Goal: Transaction & Acquisition: Purchase product/service

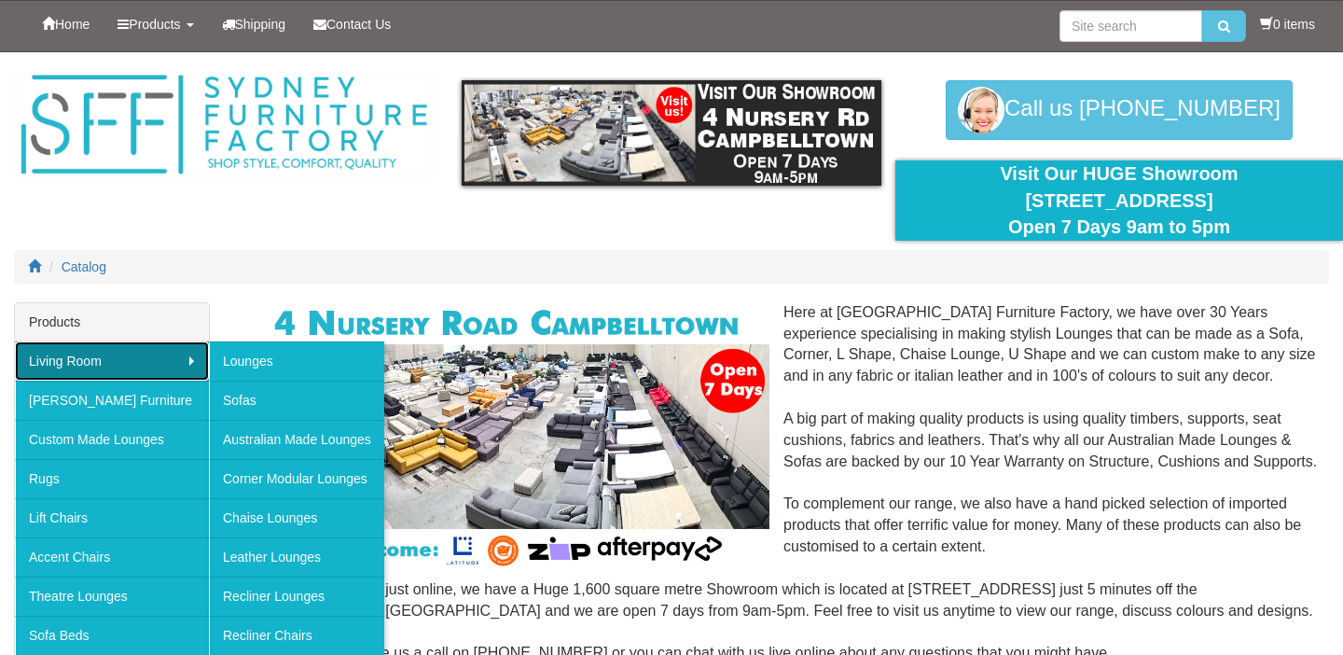
click at [189, 357] on link "Living Room" at bounding box center [112, 360] width 194 height 39
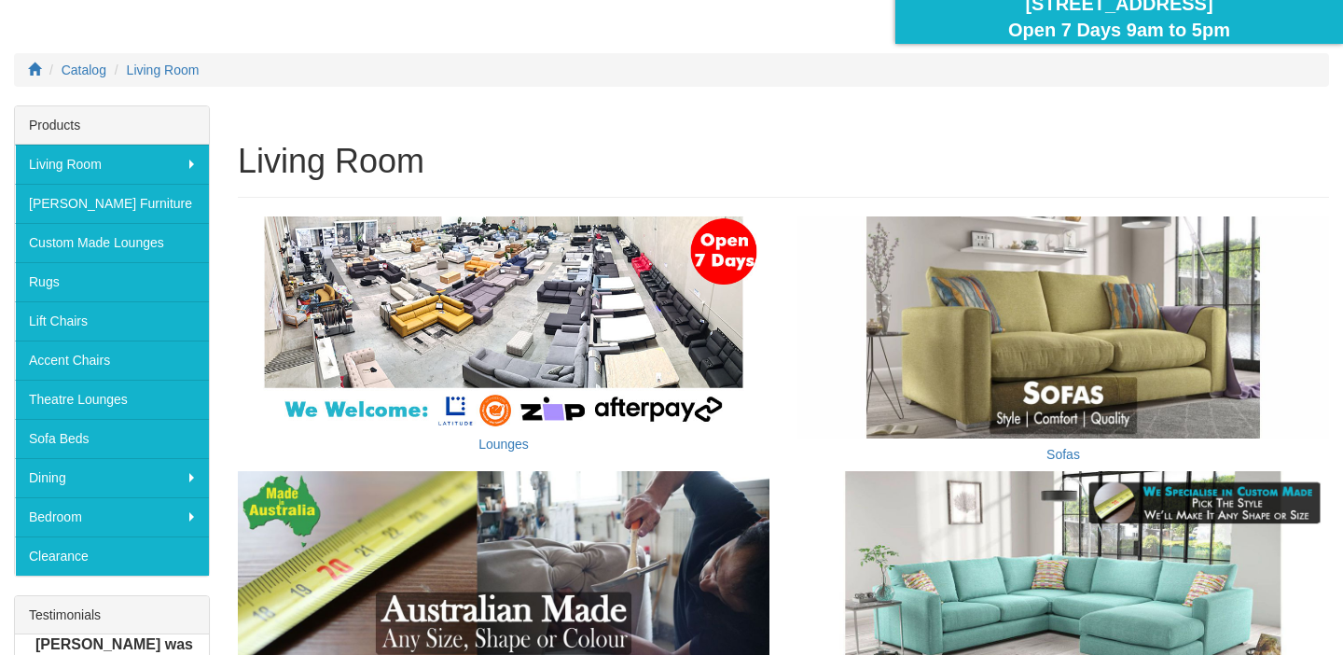
scroll to position [217, 0]
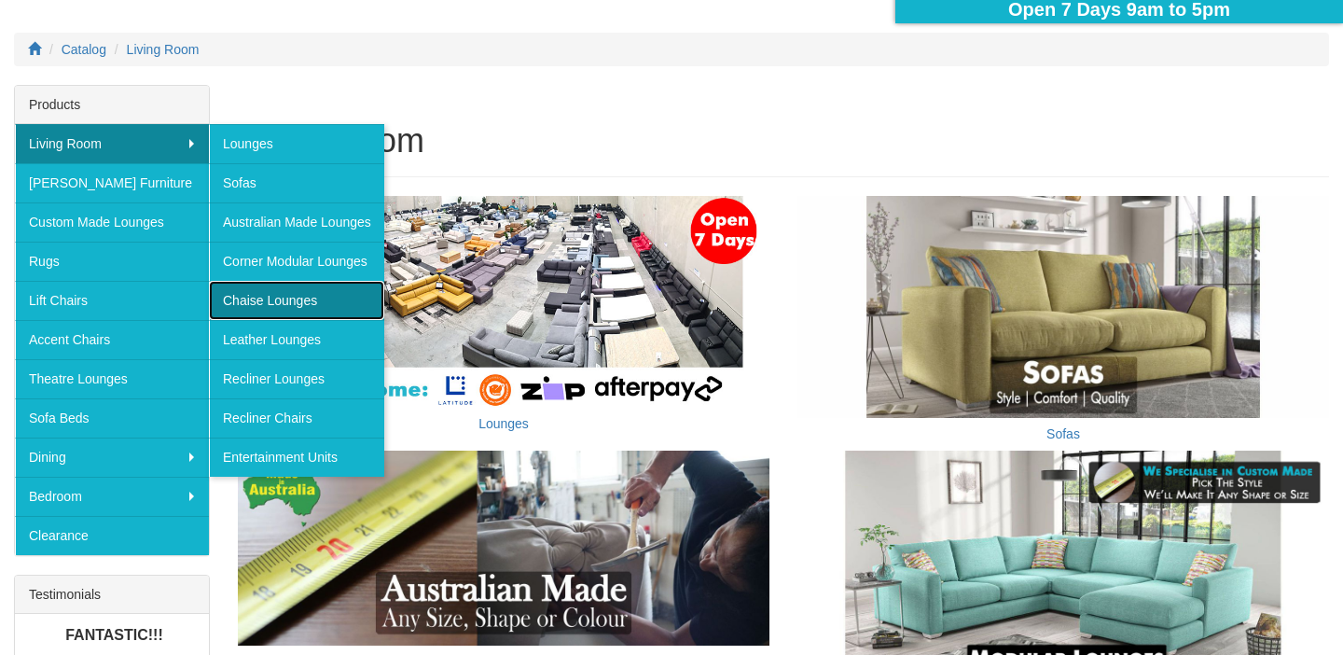
click at [236, 295] on link "Chaise Lounges" at bounding box center [296, 300] width 175 height 39
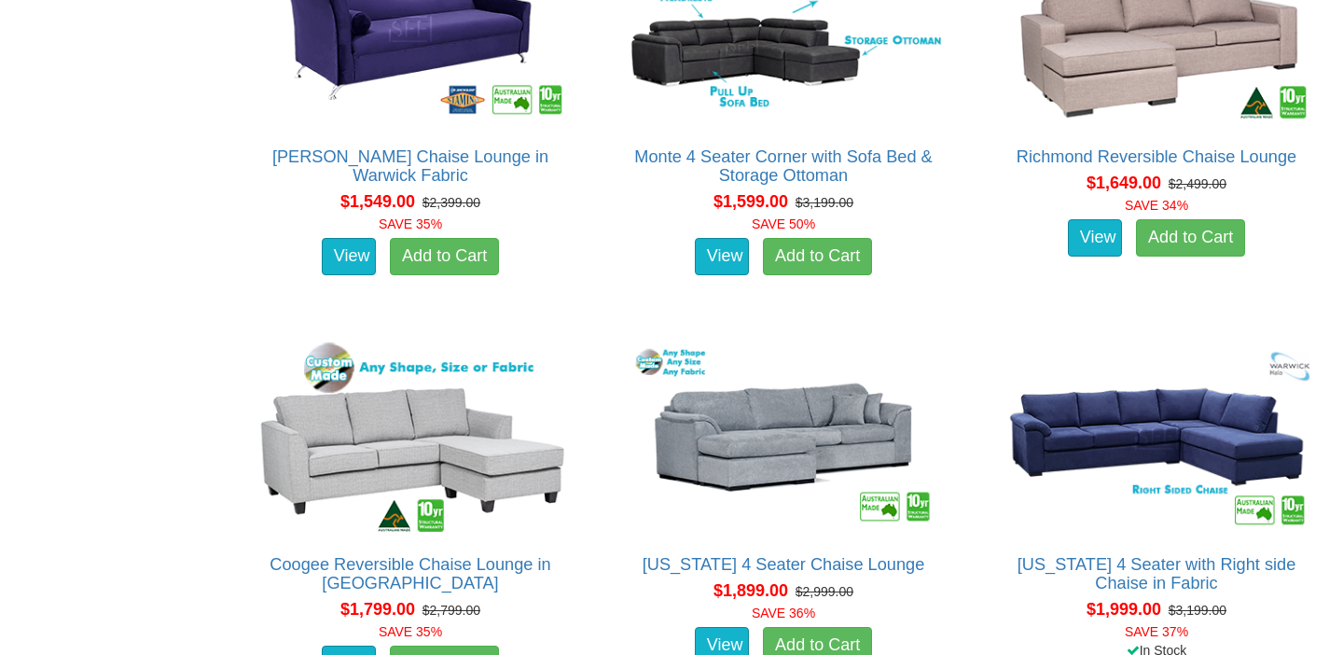
scroll to position [1693, 0]
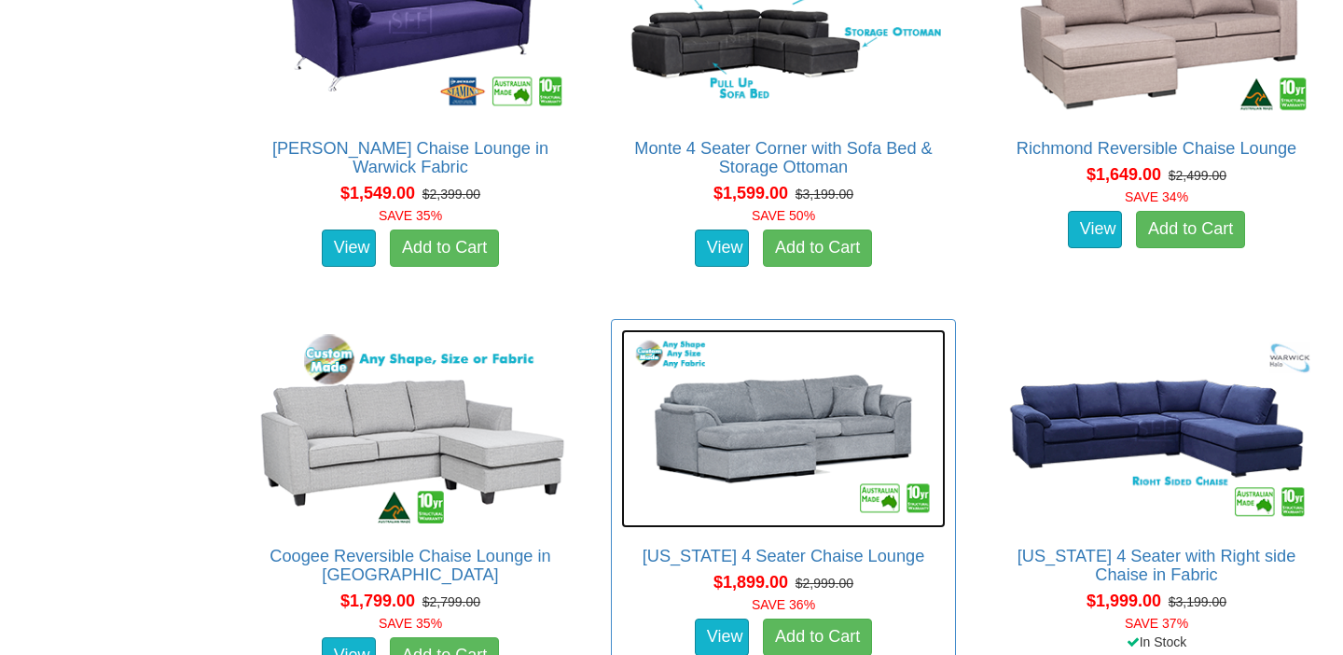
click at [777, 428] on img at bounding box center [783, 428] width 325 height 199
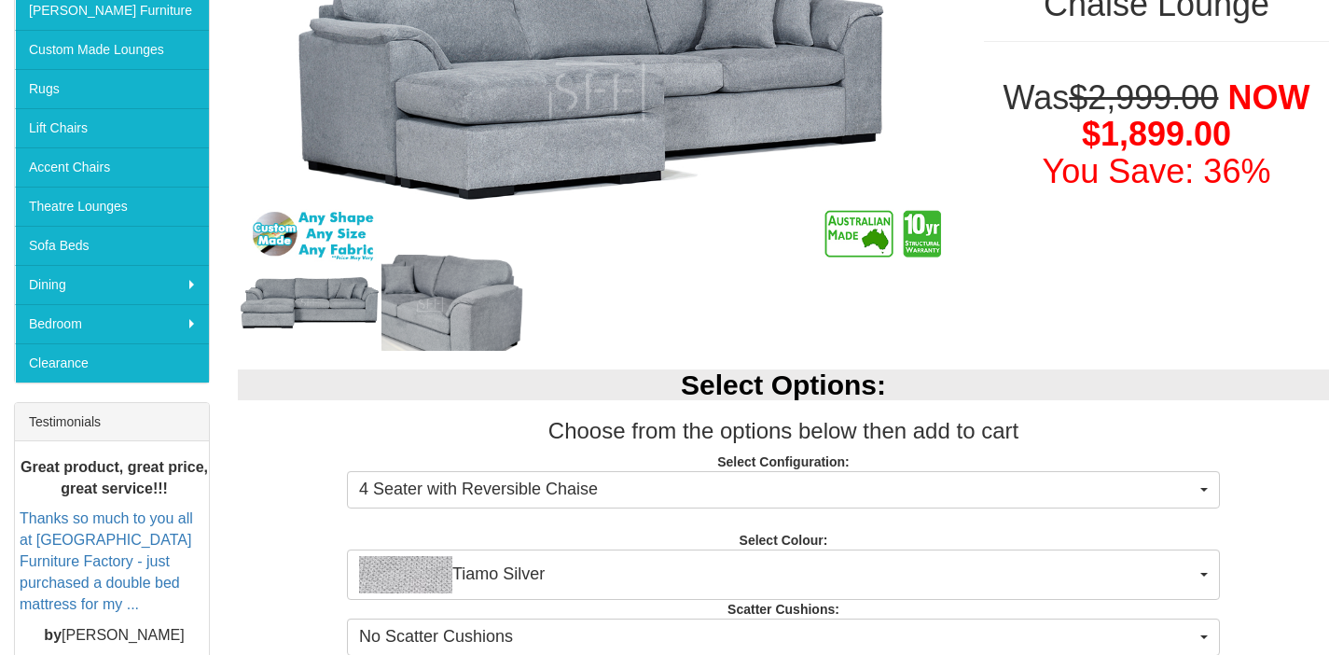
scroll to position [394, 0]
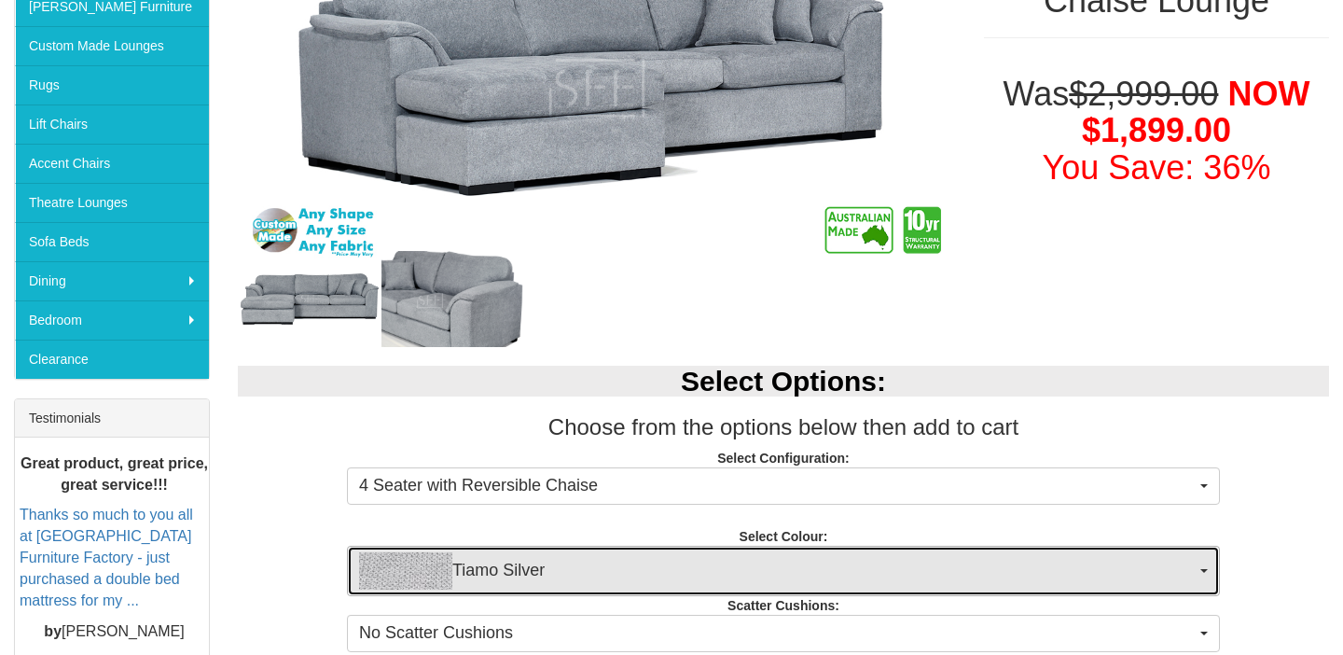
click at [631, 564] on span "Tiamo Silver" at bounding box center [777, 570] width 837 height 37
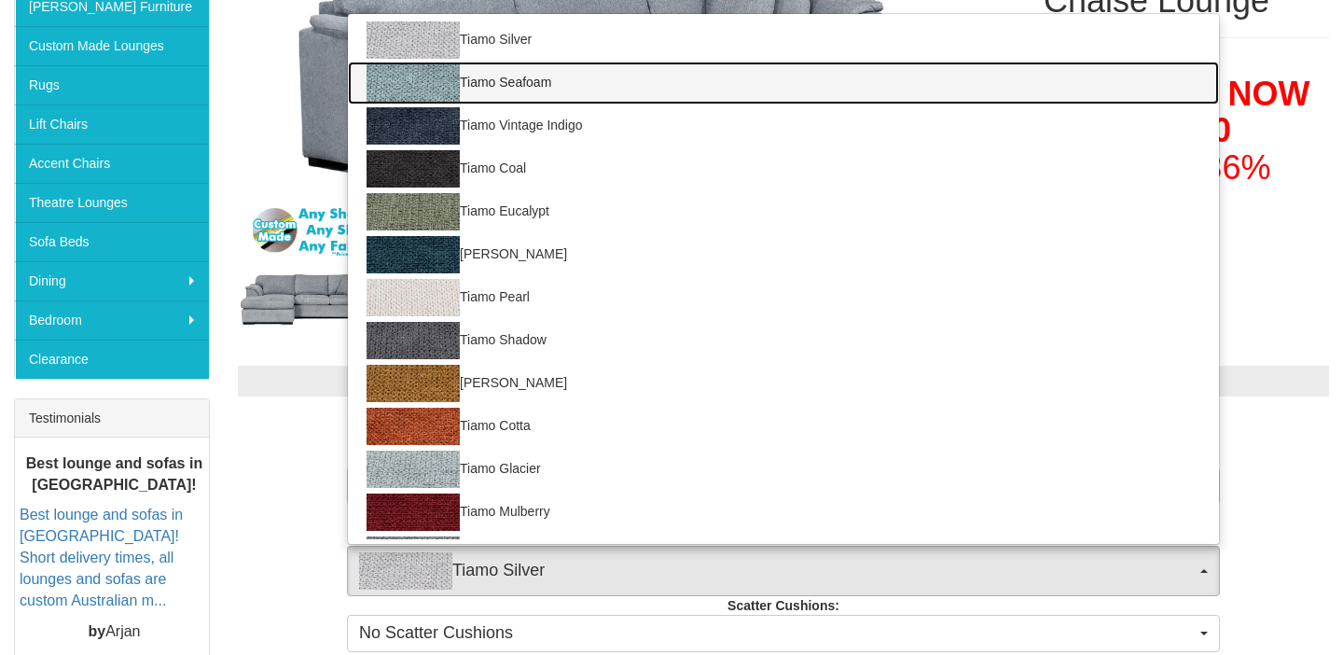
click at [506, 81] on link "Tiamo Seafoam" at bounding box center [783, 83] width 871 height 43
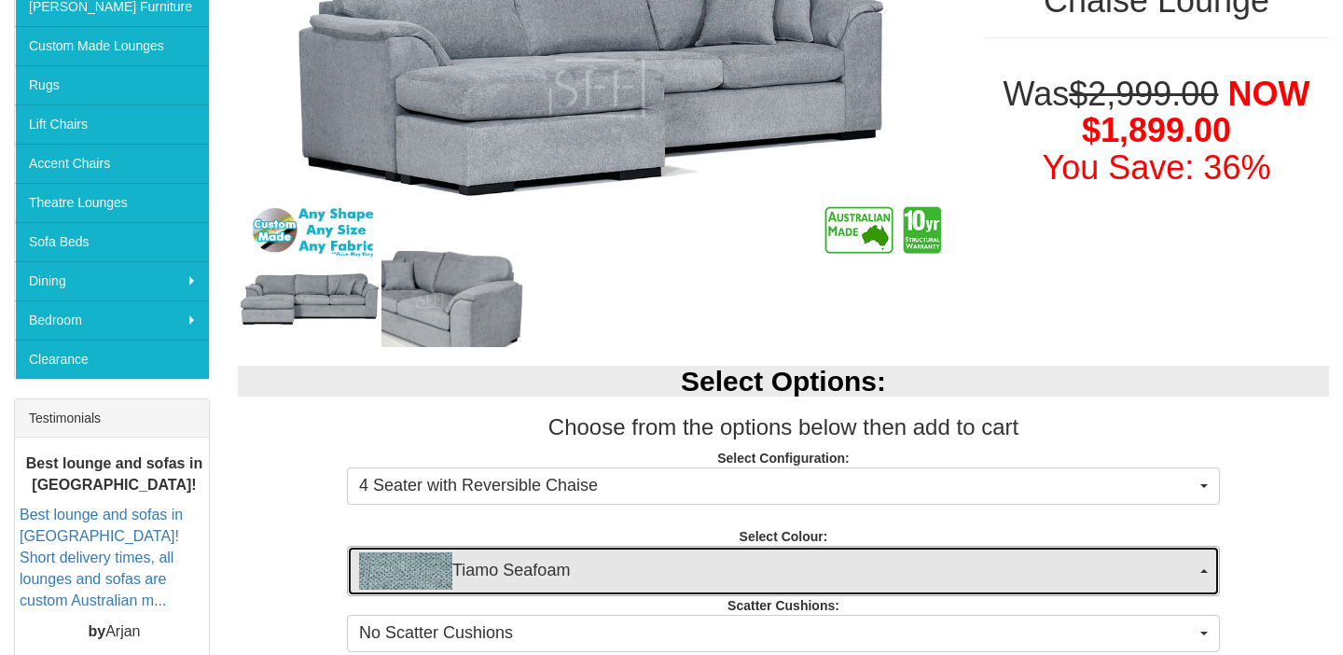
click at [538, 578] on span "Tiamo Seafoam" at bounding box center [777, 570] width 837 height 37
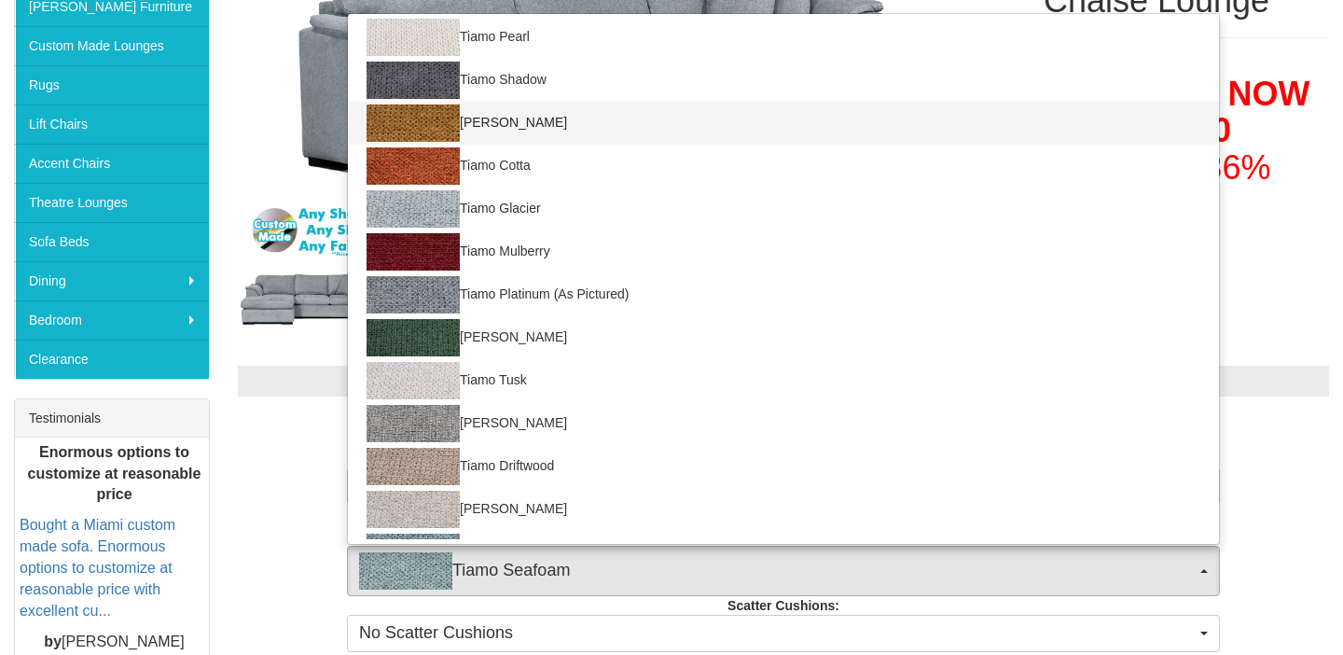
scroll to position [295, 0]
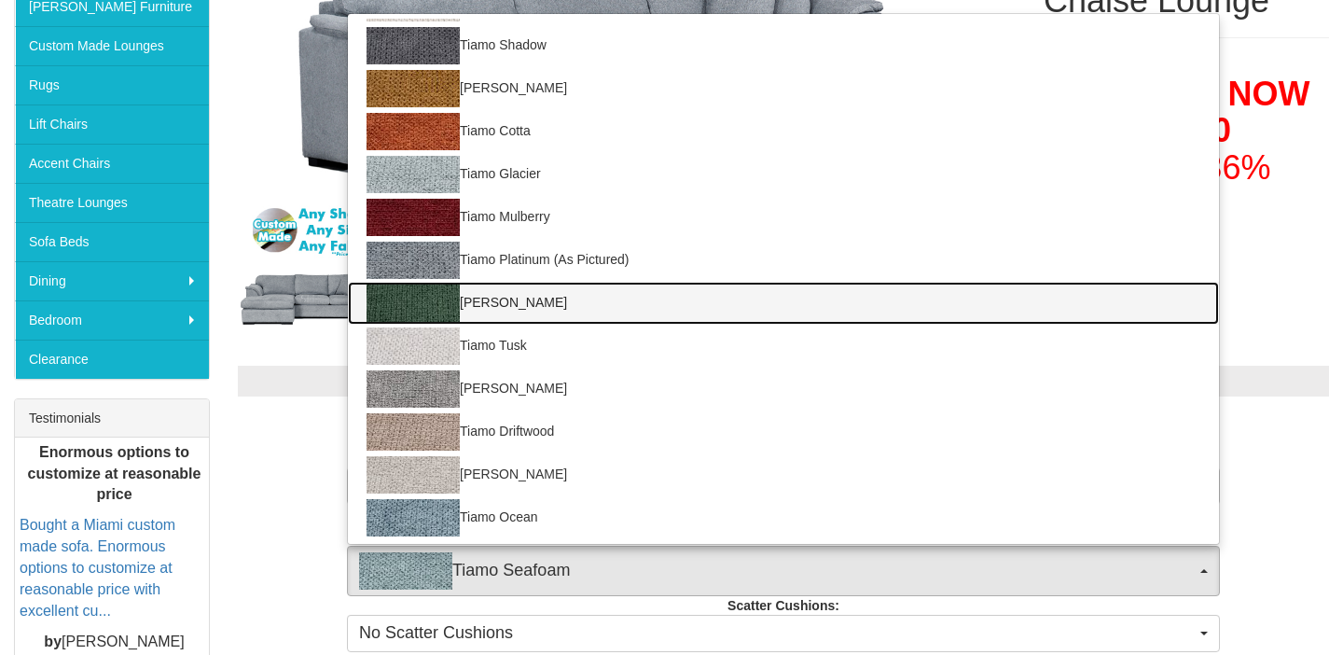
click at [498, 306] on link "Tiamo Sherwood" at bounding box center [783, 303] width 871 height 43
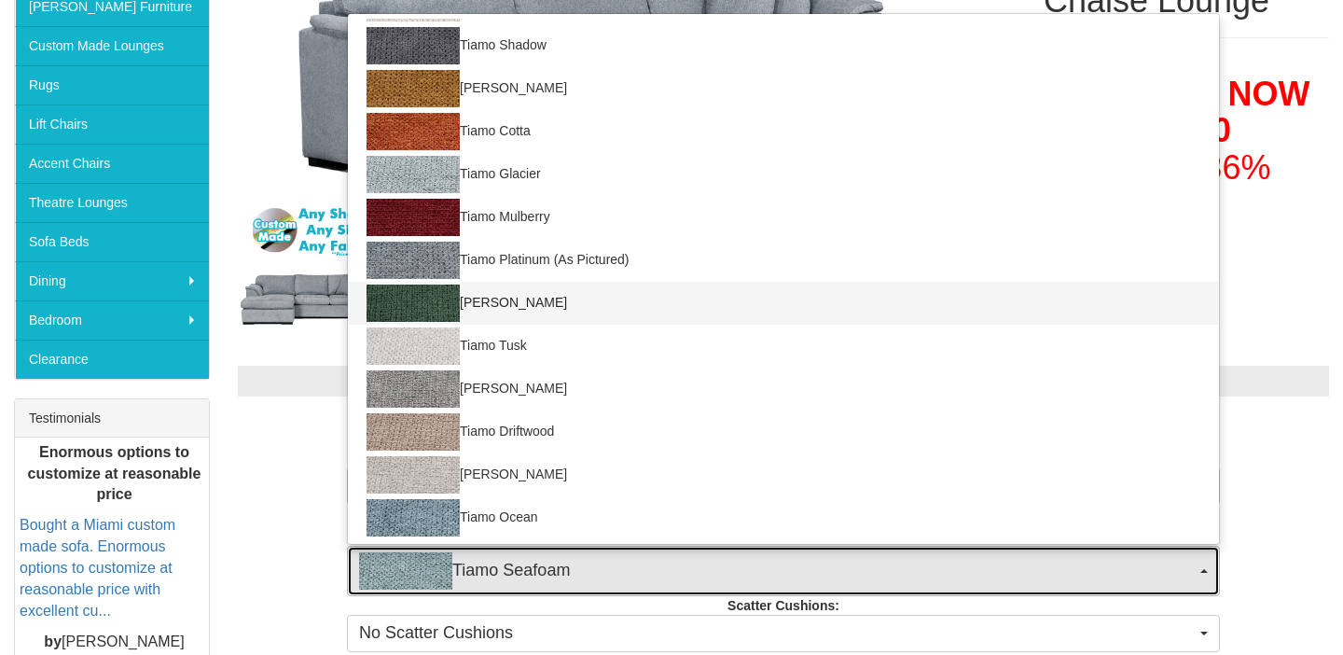
select select "2050"
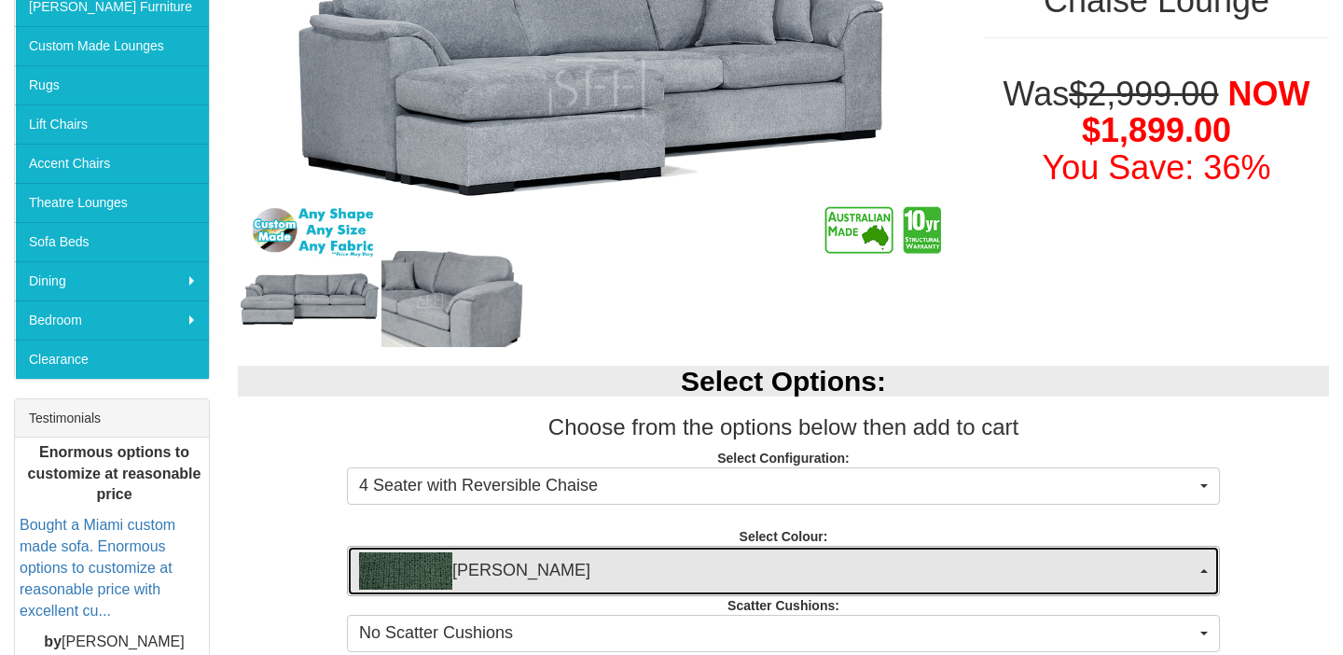
click at [506, 561] on span "Tiamo Sherwood" at bounding box center [777, 570] width 837 height 37
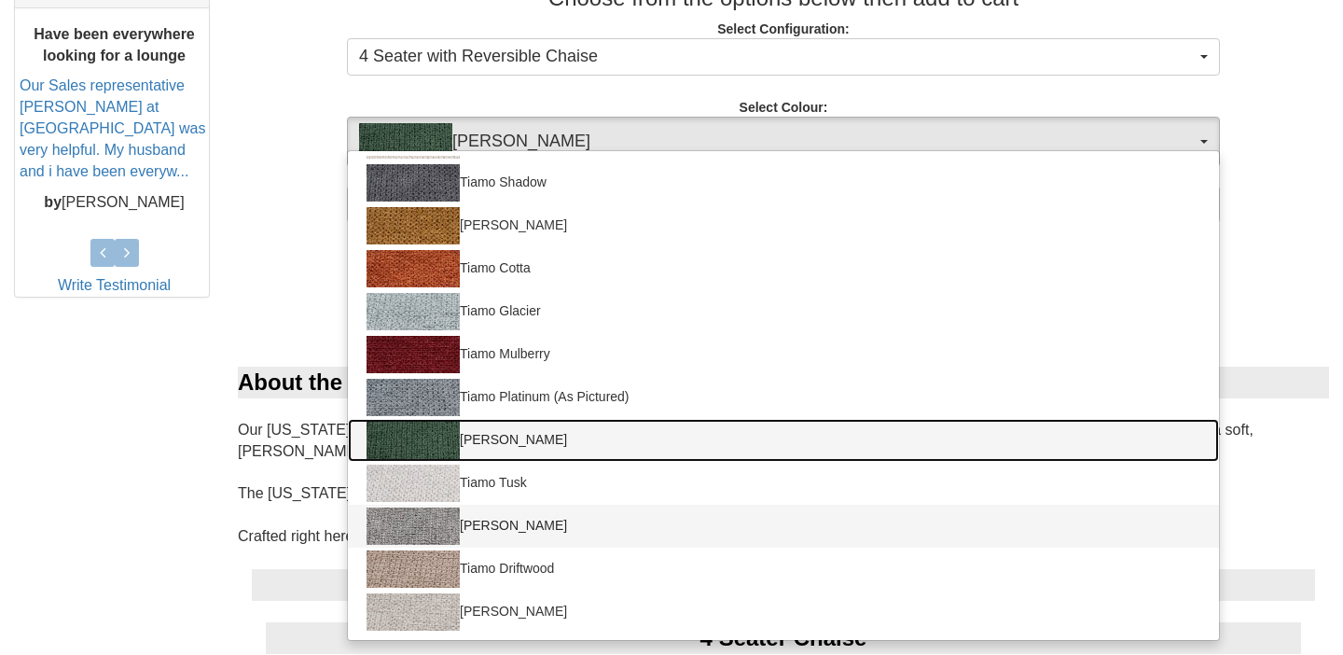
scroll to position [336, 0]
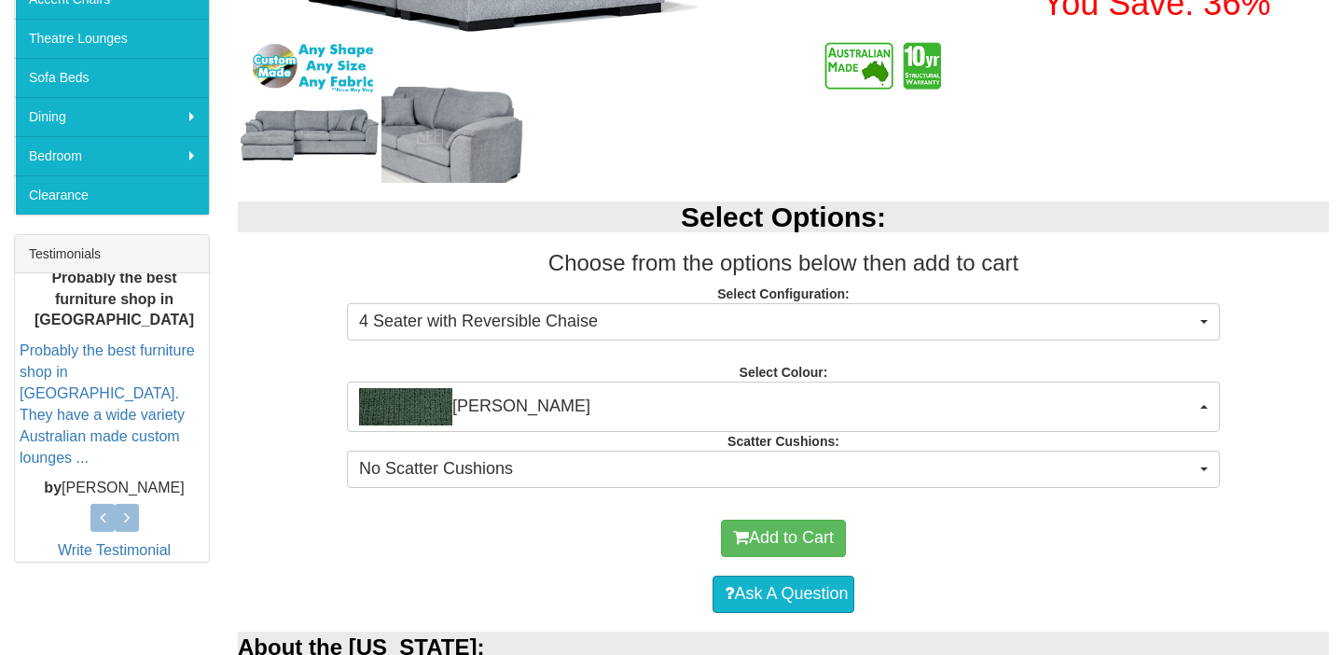
scroll to position [562, 0]
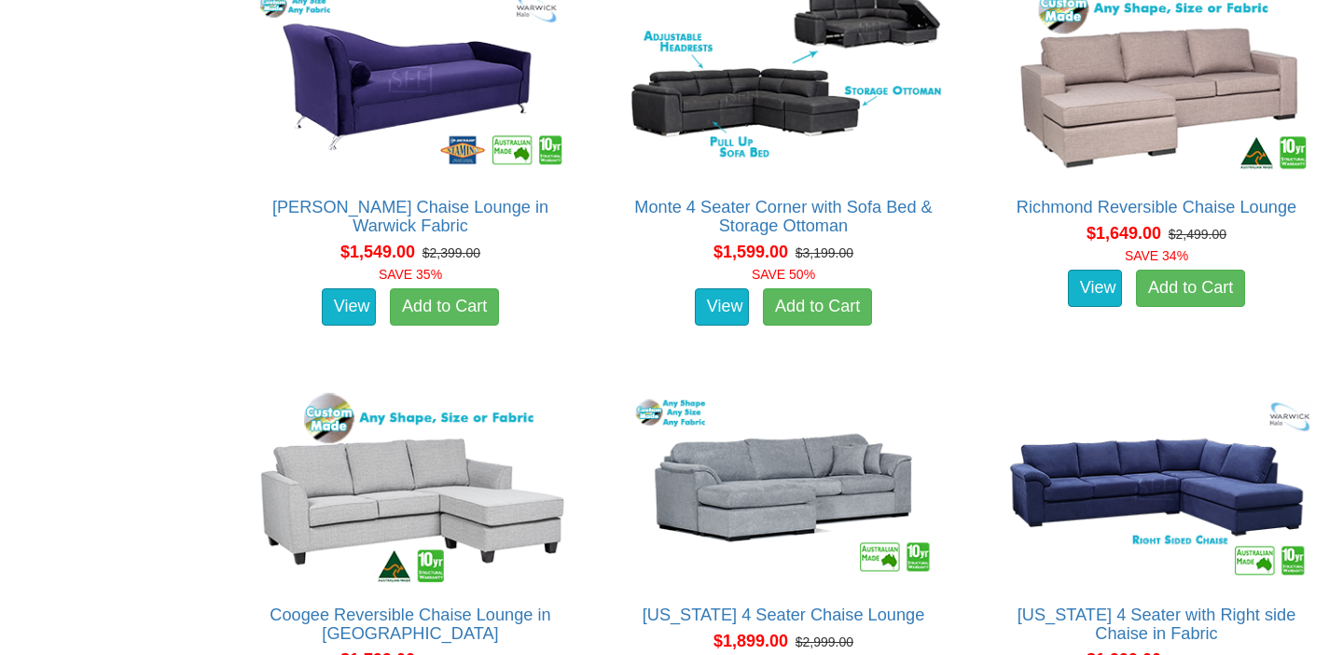
scroll to position [1604, 0]
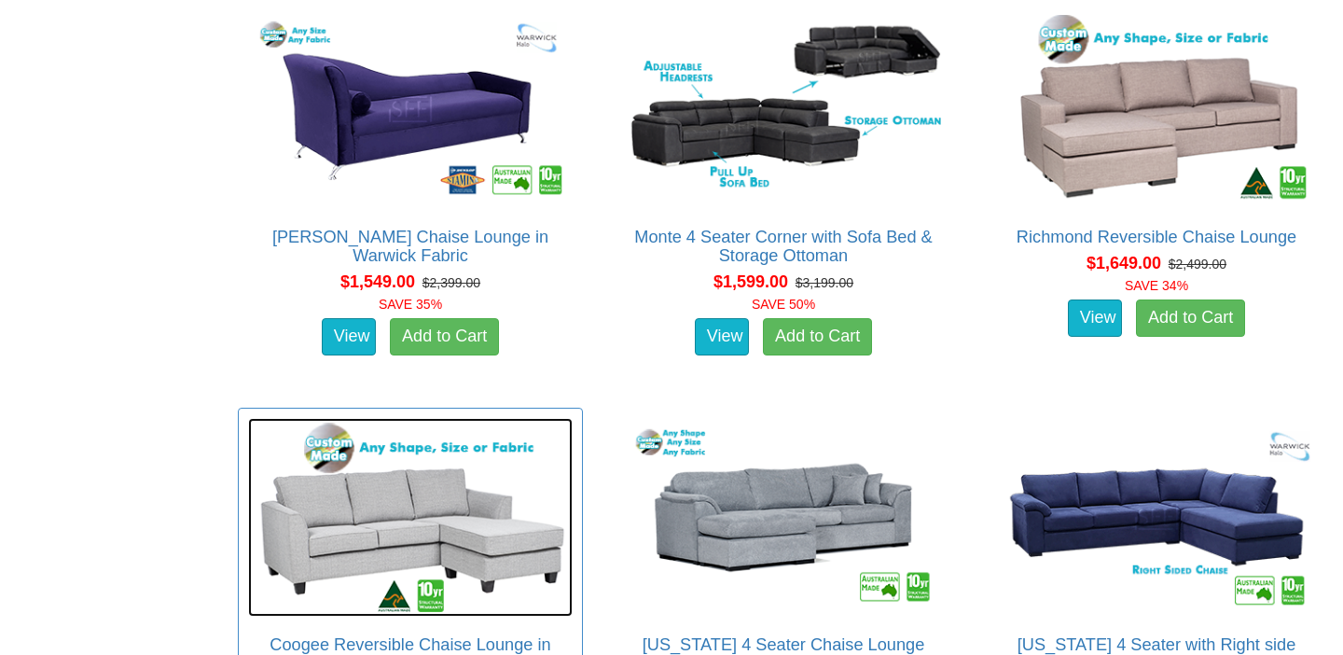
click at [374, 471] on img at bounding box center [410, 517] width 325 height 199
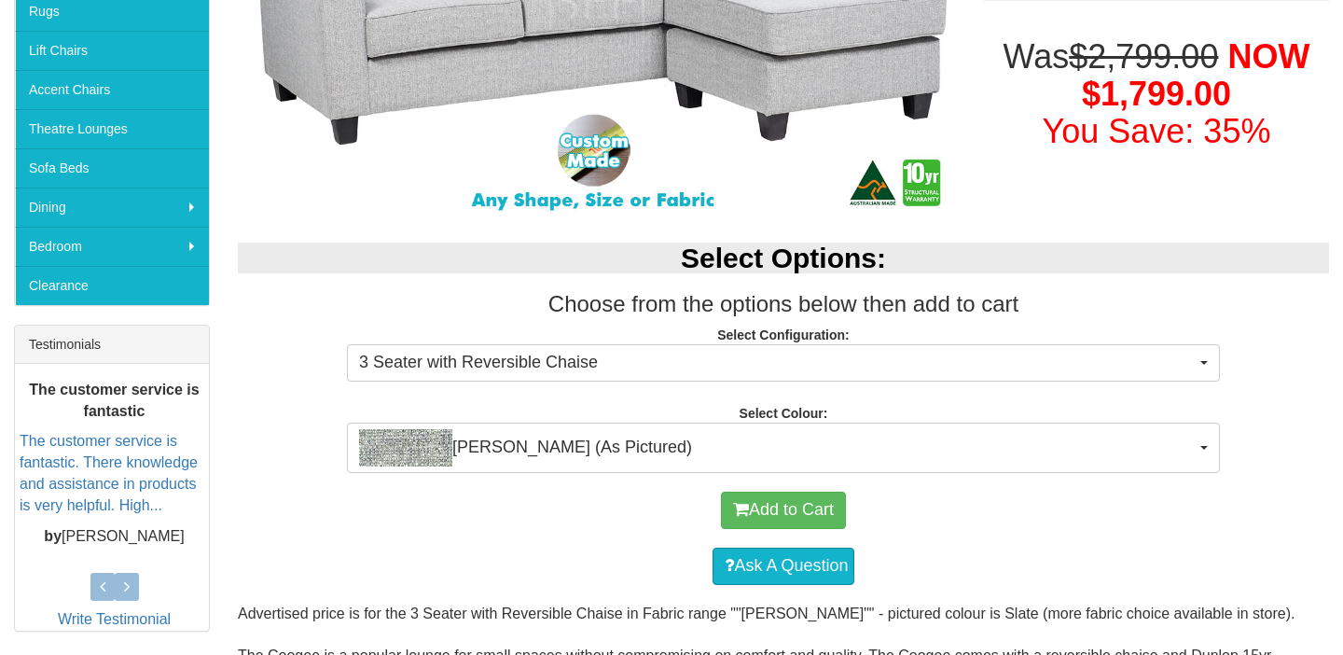
scroll to position [477, 0]
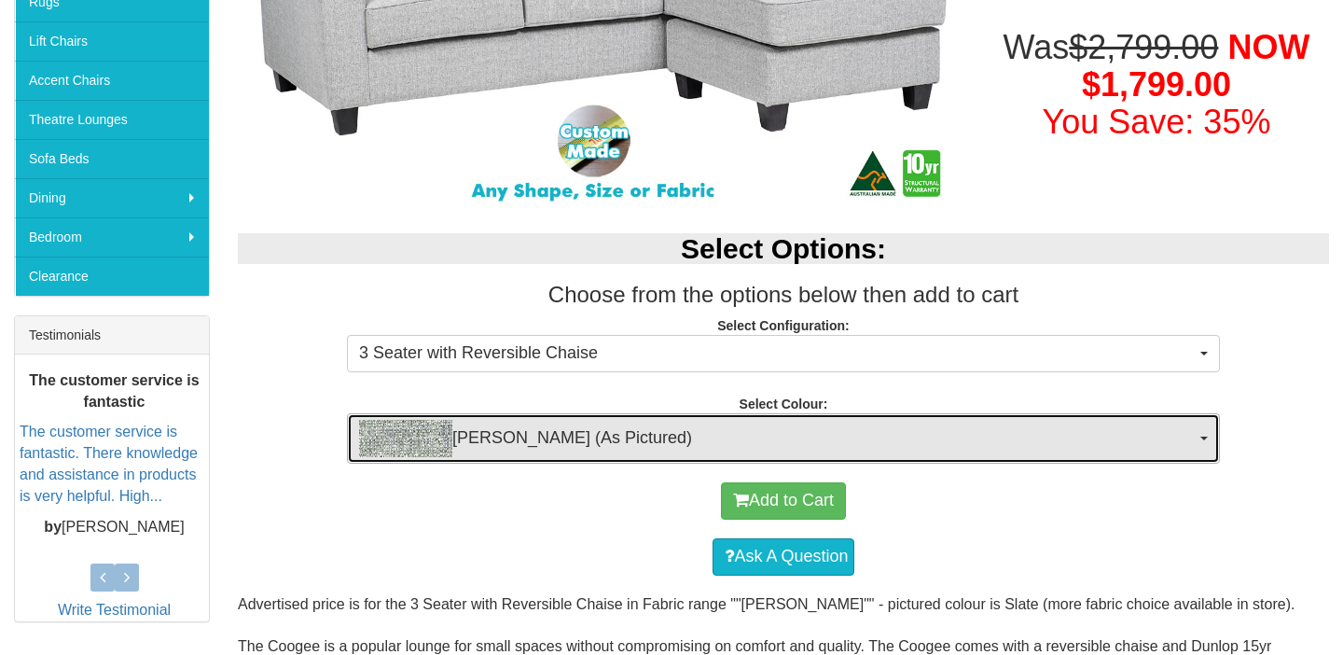
click at [615, 440] on span "Mason Slate (As Pictured)" at bounding box center [777, 438] width 837 height 37
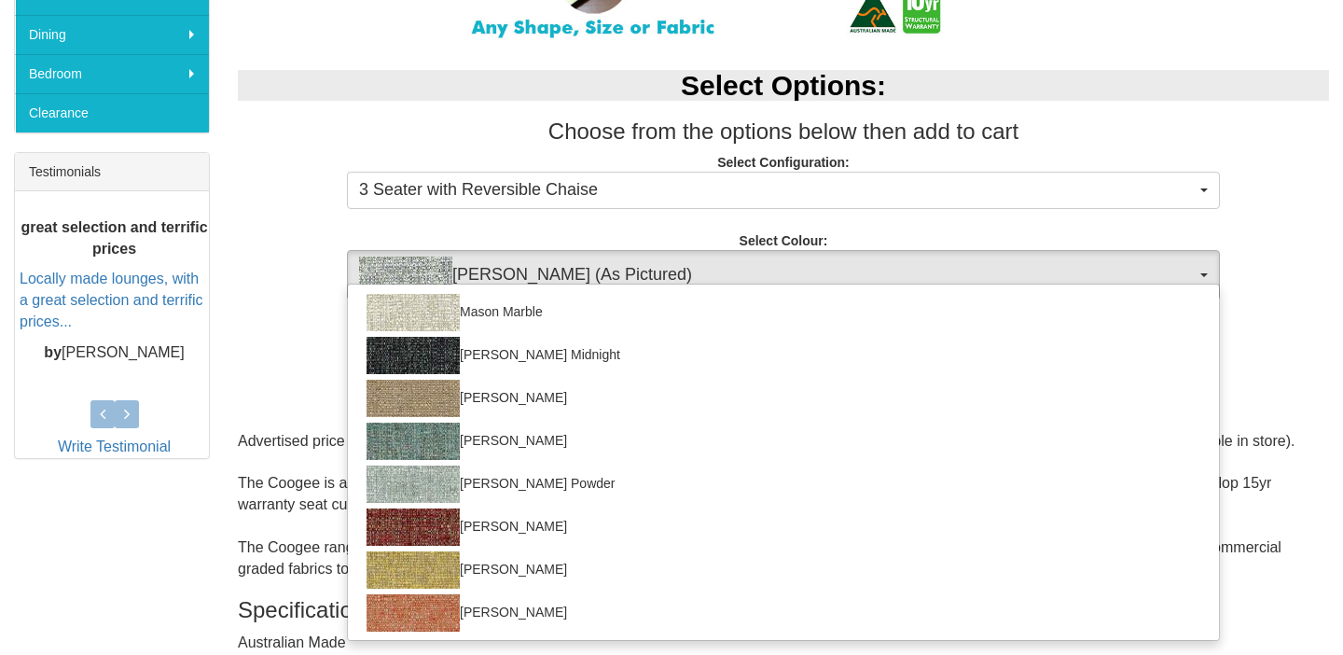
scroll to position [644, 0]
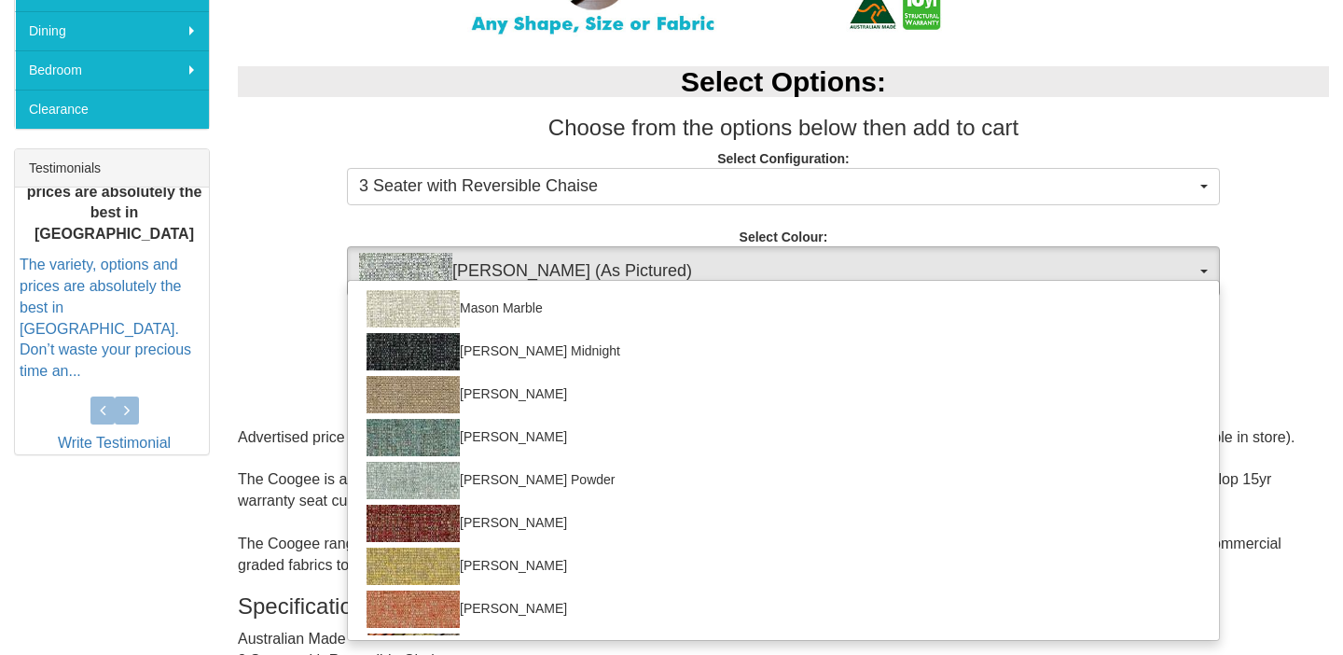
click at [589, 215] on div "Select Options: Choose from the options below then add to cart Select Configura…" at bounding box center [783, 172] width 1119 height 249
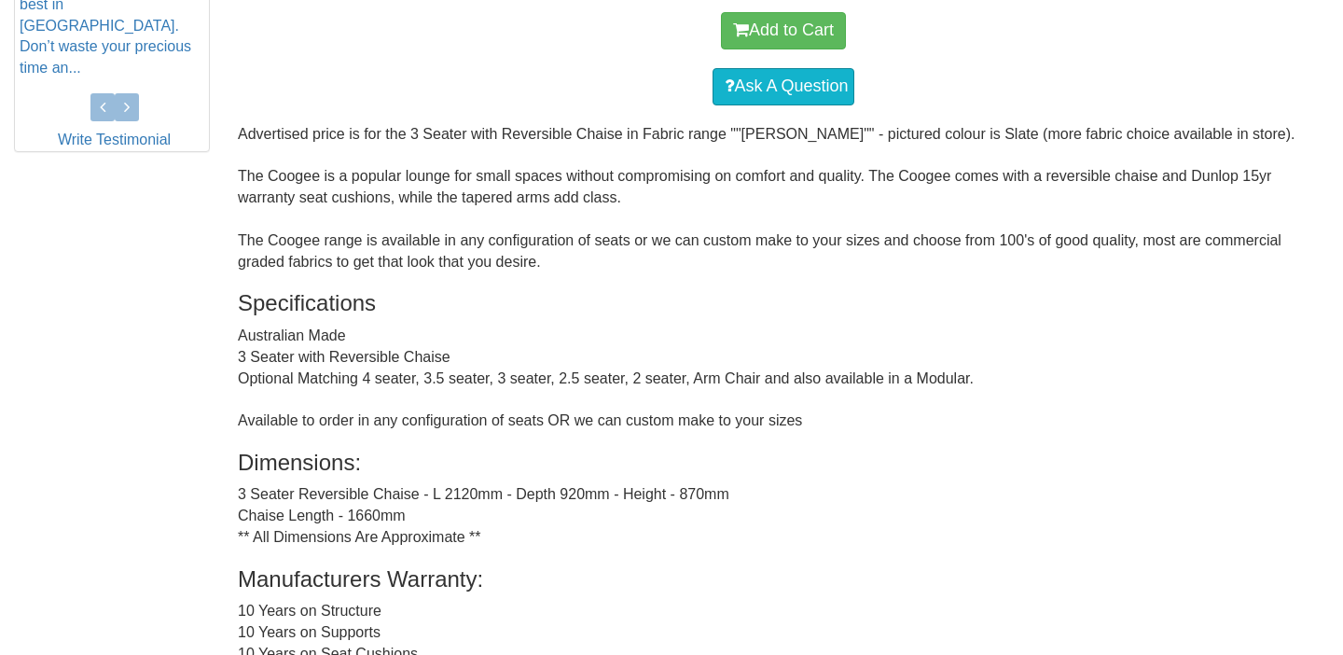
scroll to position [949, 0]
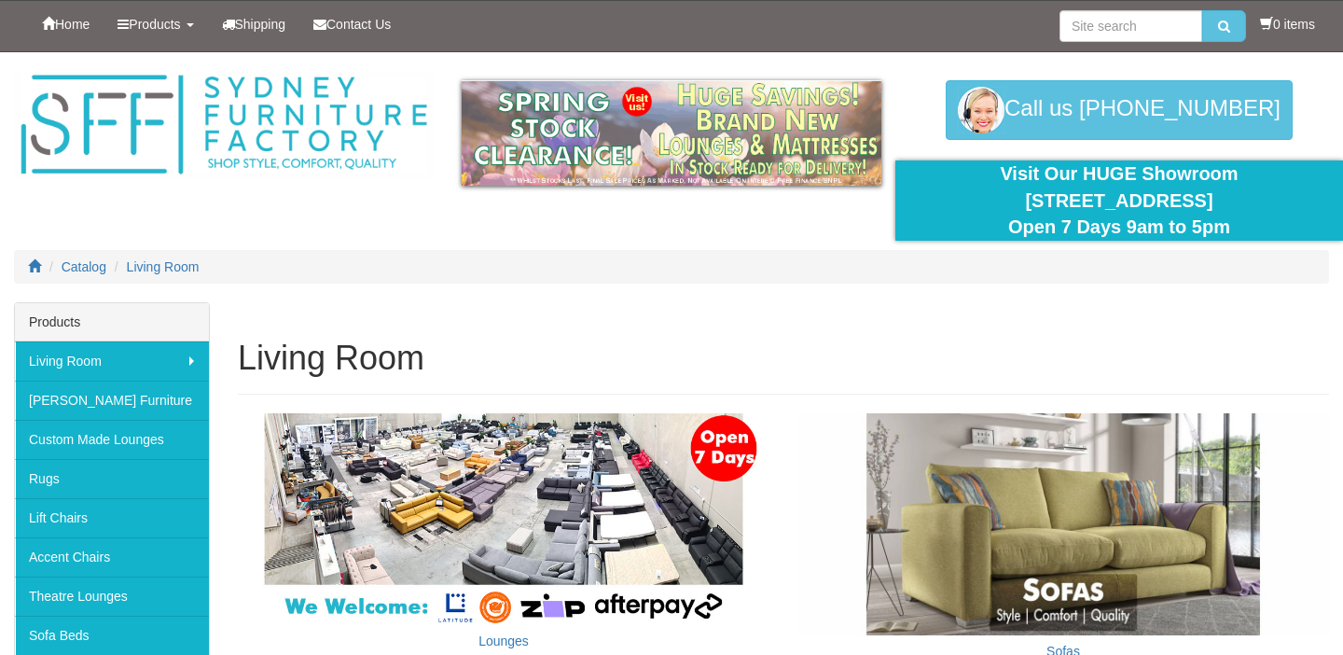
scroll to position [217, 0]
